Goal: Task Accomplishment & Management: Use online tool/utility

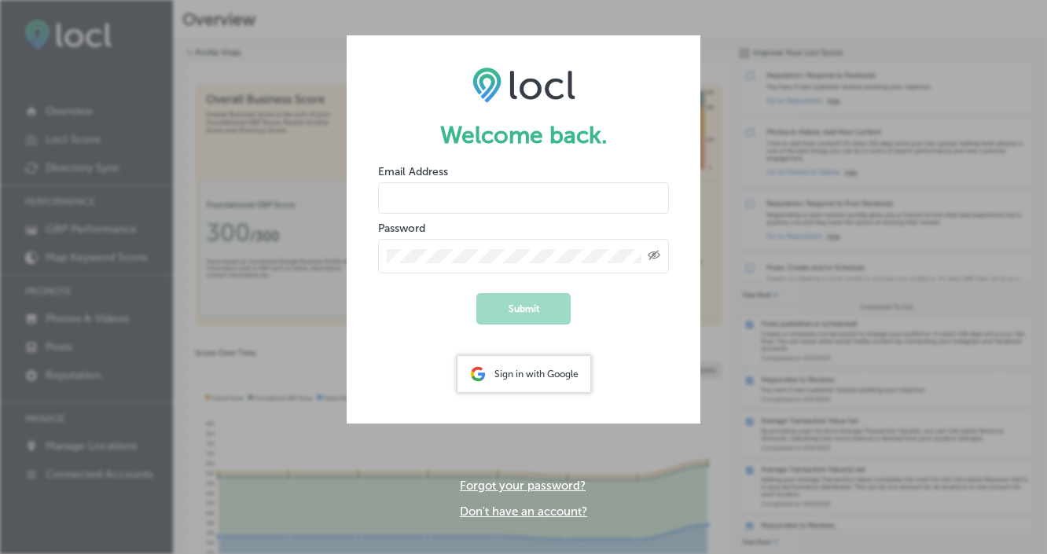
type input "[EMAIL_ADDRESS][DOMAIN_NAME]"
click at [517, 300] on button "Submit" at bounding box center [523, 308] width 94 height 31
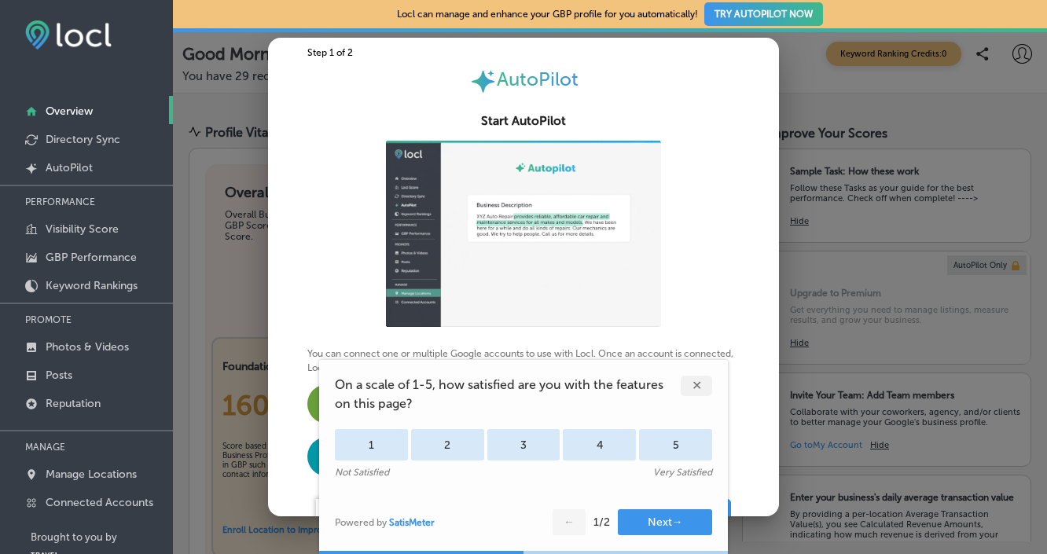
click at [700, 383] on div "✕" at bounding box center [695, 386] width 31 height 20
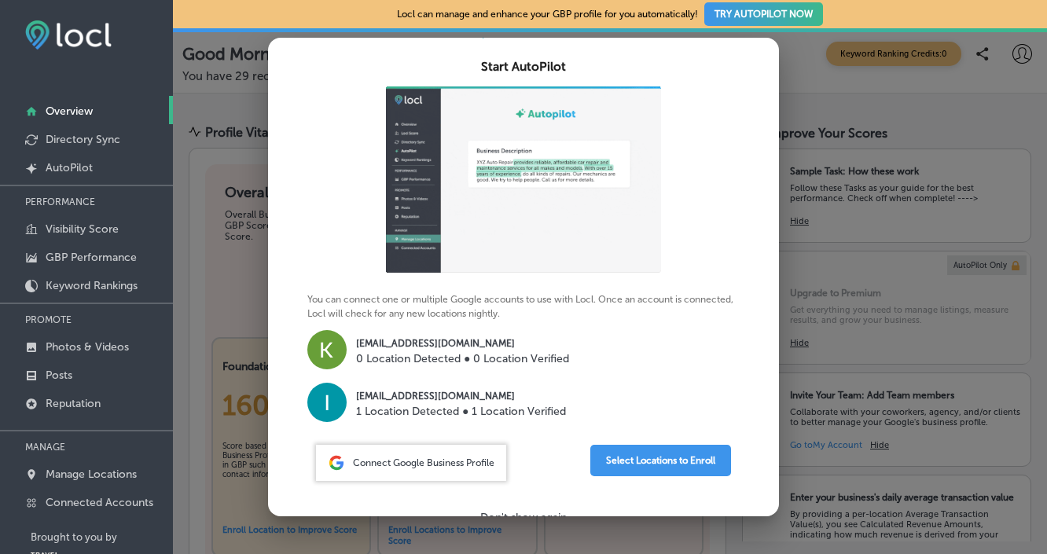
scroll to position [72, 0]
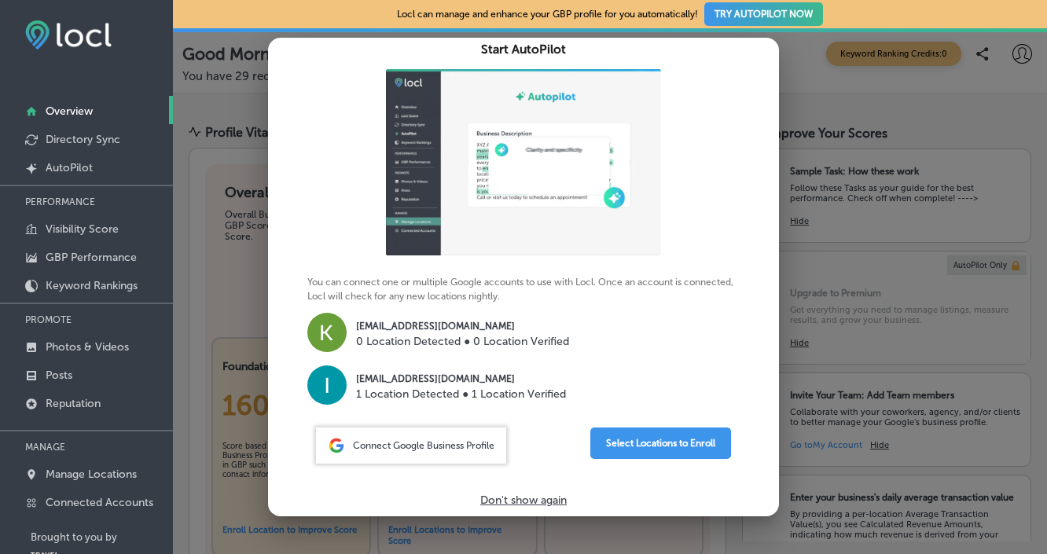
click at [527, 497] on p "Don't show again" at bounding box center [523, 499] width 86 height 13
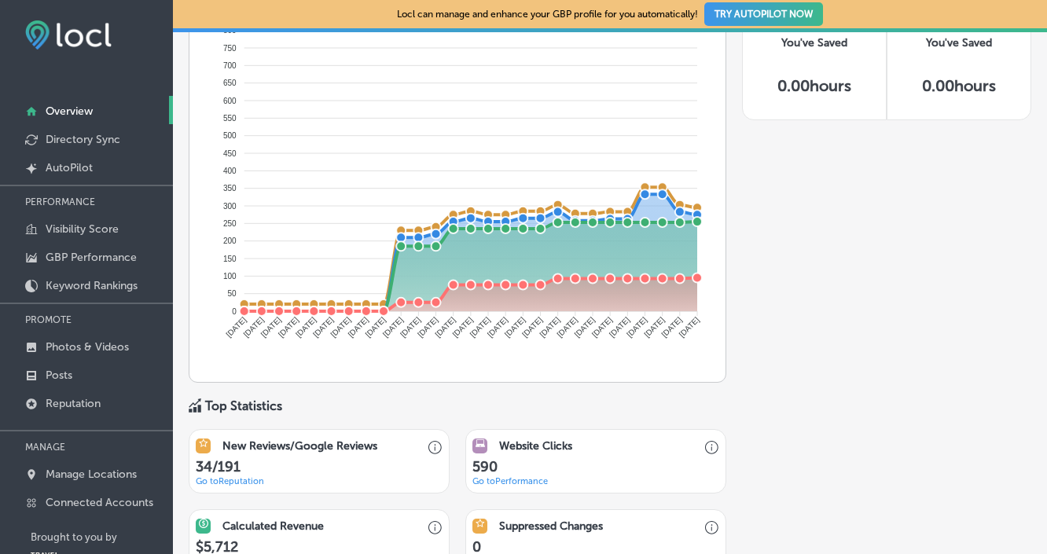
scroll to position [795, 0]
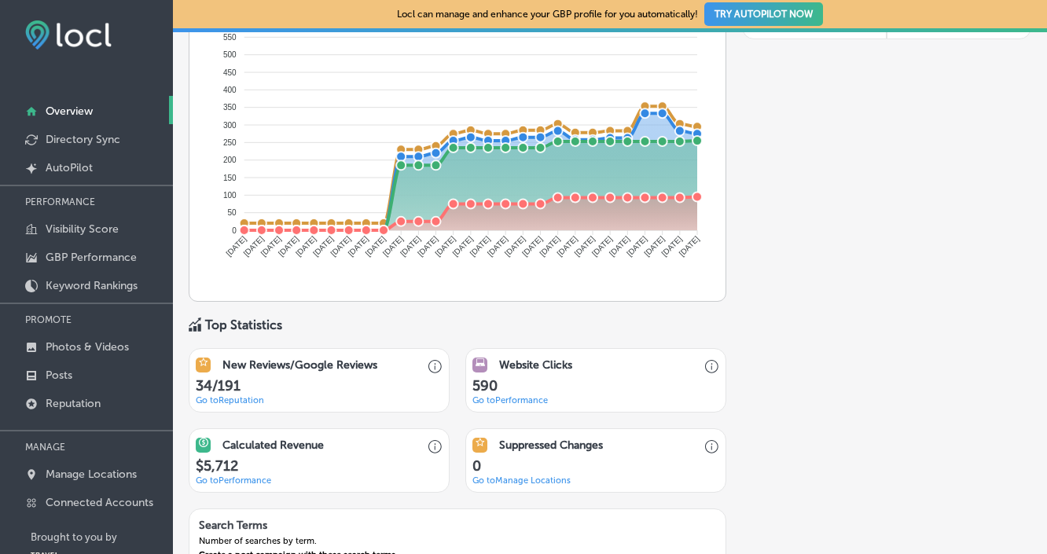
click at [251, 395] on link "Go to Reputation" at bounding box center [230, 400] width 68 height 10
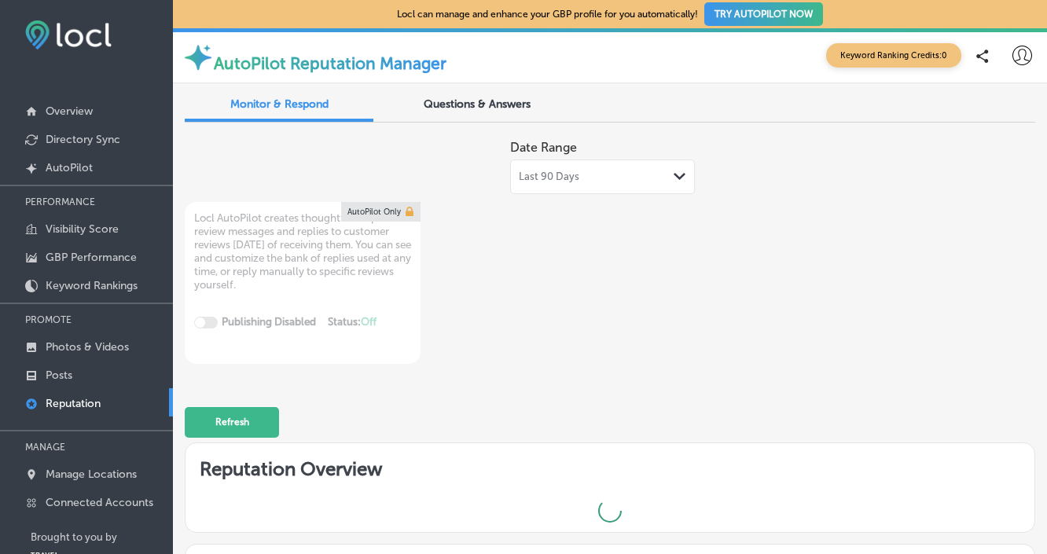
type textarea "x"
